Goal: Find specific page/section: Find specific page/section

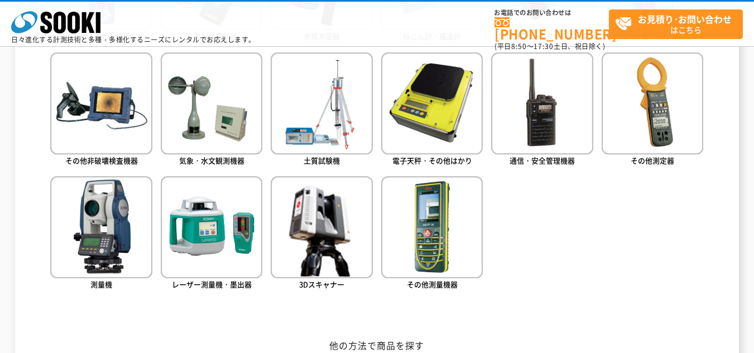
scroll to position [670, 0]
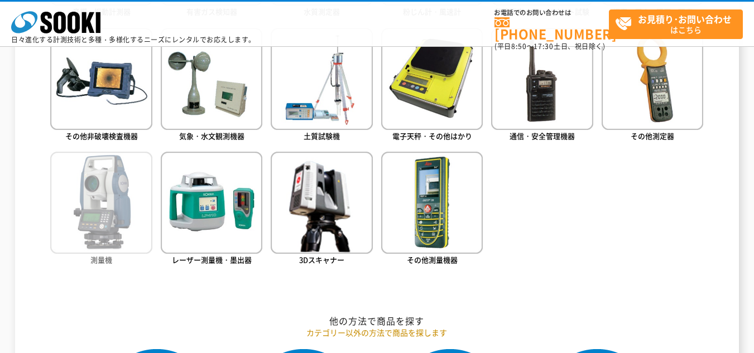
click at [107, 195] on img at bounding box center [101, 203] width 102 height 102
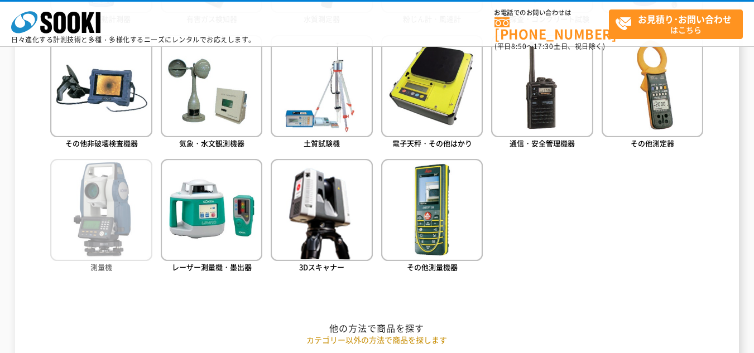
scroll to position [669, 0]
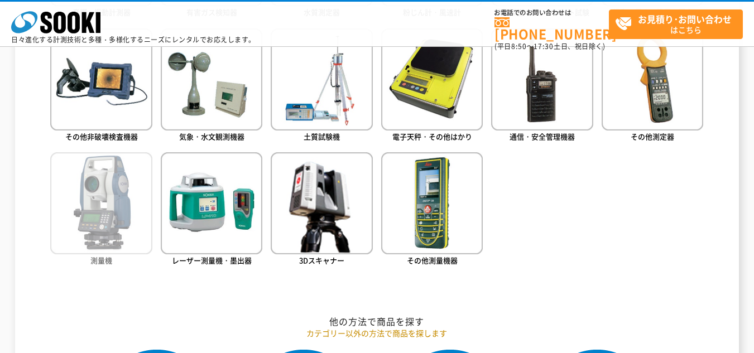
drag, startPoint x: 88, startPoint y: 226, endPoint x: 138, endPoint y: 239, distance: 52.4
click at [88, 226] on img at bounding box center [101, 203] width 102 height 102
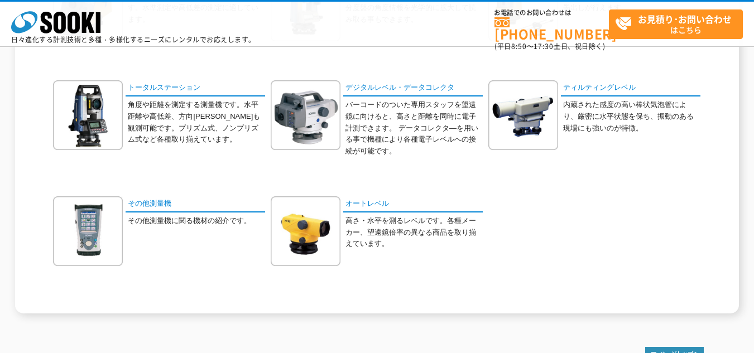
scroll to position [167, 0]
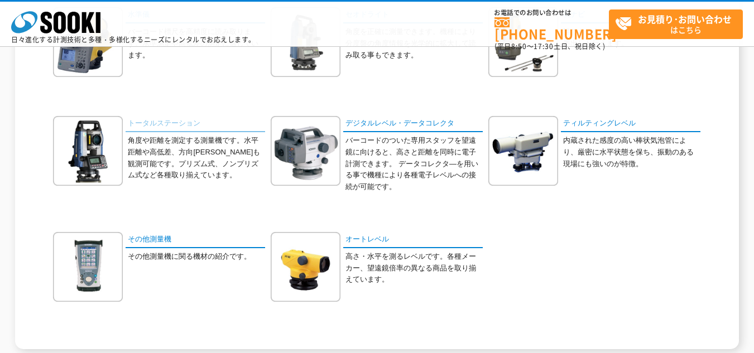
click at [152, 126] on link "トータルステーション" at bounding box center [195, 124] width 139 height 16
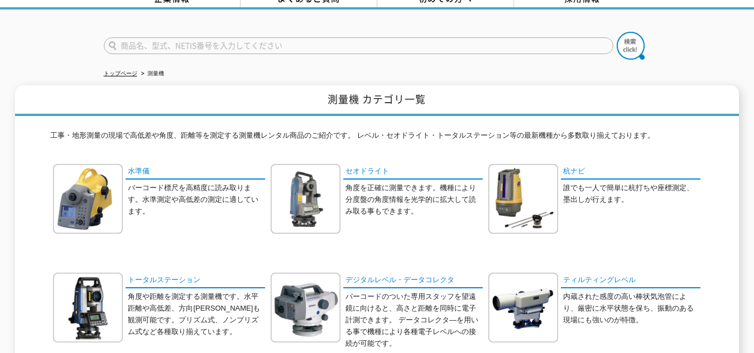
scroll to position [56, 0]
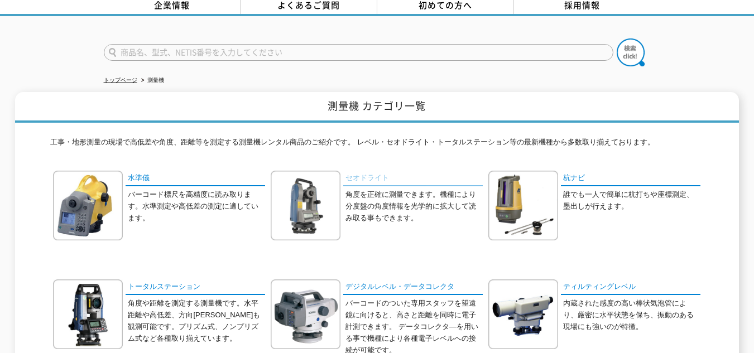
click at [369, 175] on link "セオドライト" at bounding box center [412, 179] width 139 height 16
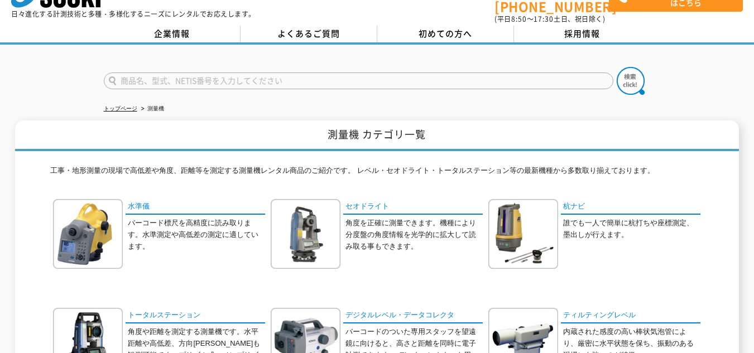
scroll to position [0, 0]
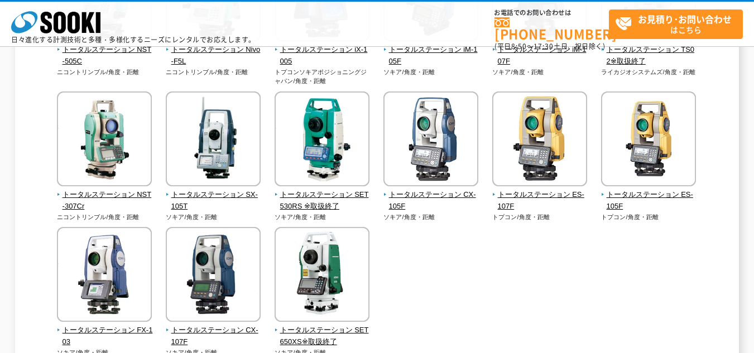
scroll to position [391, 0]
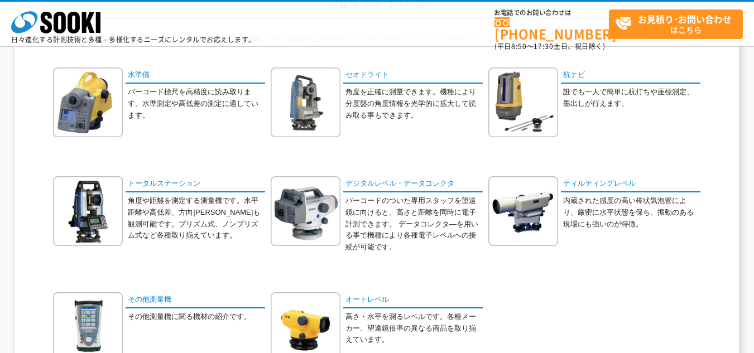
scroll to position [112, 0]
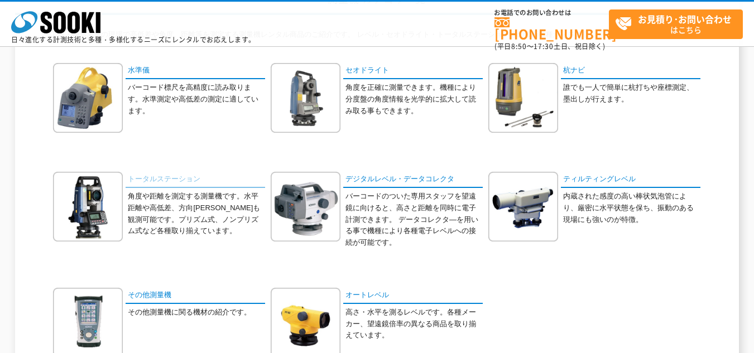
click at [176, 180] on link "トータルステーション" at bounding box center [195, 180] width 139 height 16
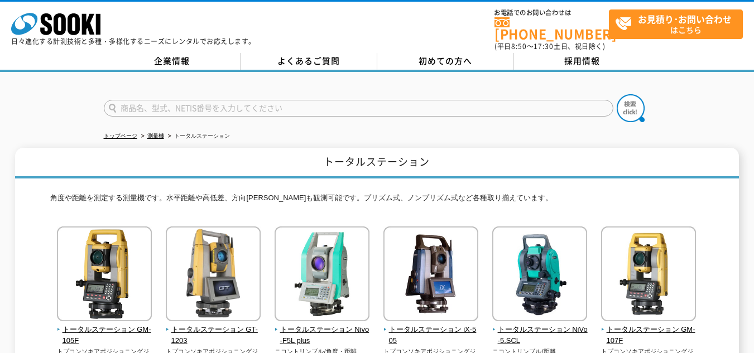
click at [155, 100] on input "text" at bounding box center [358, 108] width 509 height 17
type input "商品名、型式、NETIS番号を入力してください"
